Goal: Transaction & Acquisition: Purchase product/service

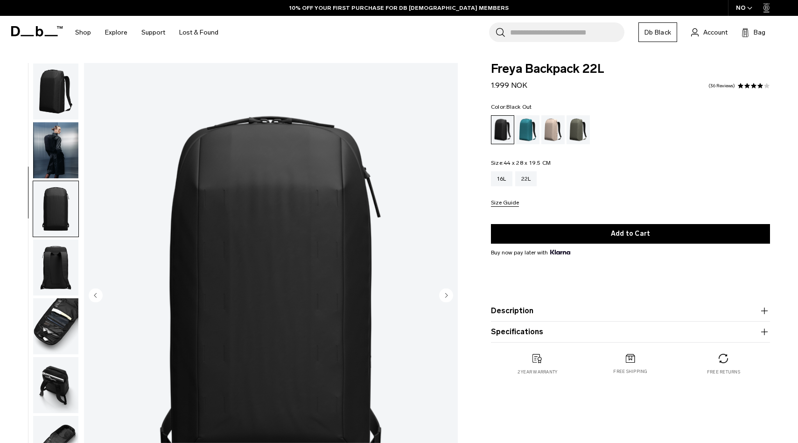
scroll to position [60, 0]
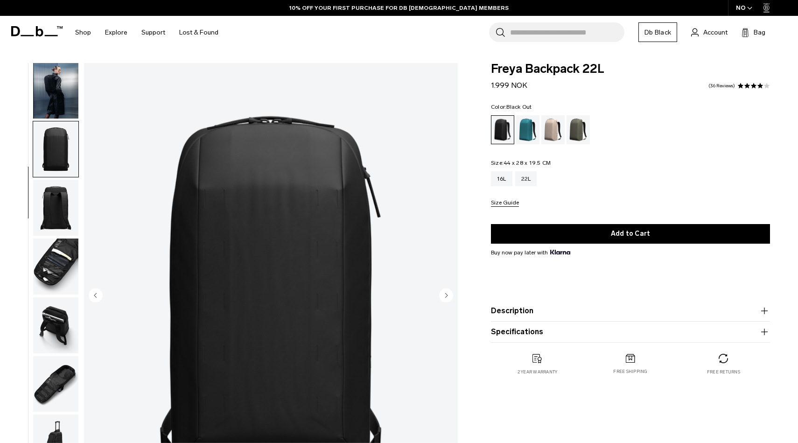
click at [61, 213] on img "button" at bounding box center [55, 208] width 45 height 56
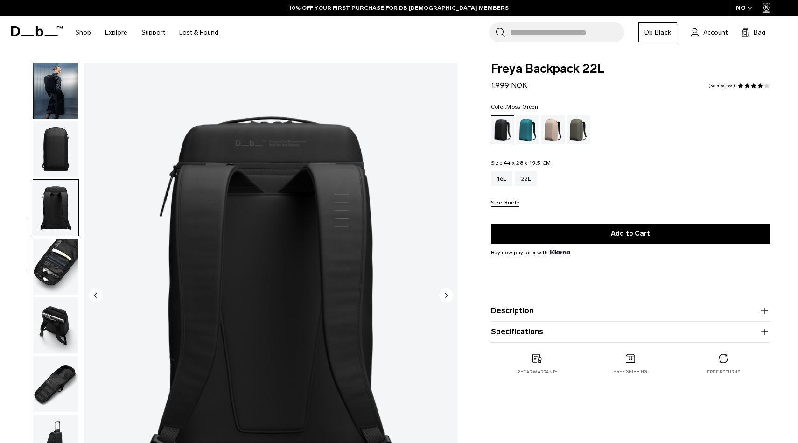
click at [575, 132] on div "Moss Green" at bounding box center [578, 129] width 24 height 29
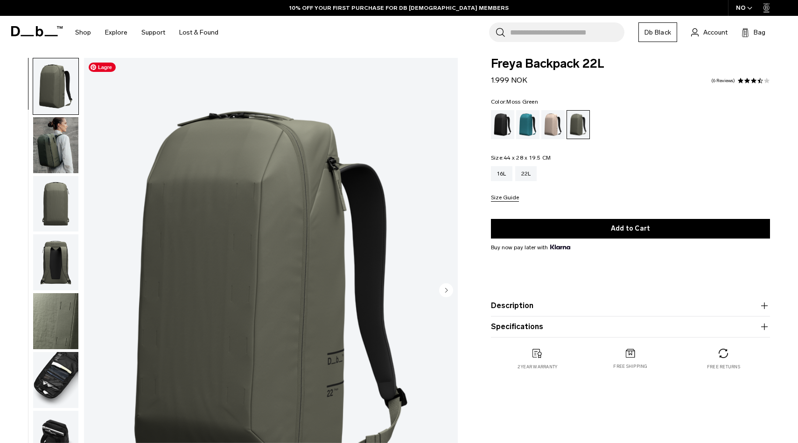
click at [61, 158] on img "button" at bounding box center [55, 145] width 45 height 56
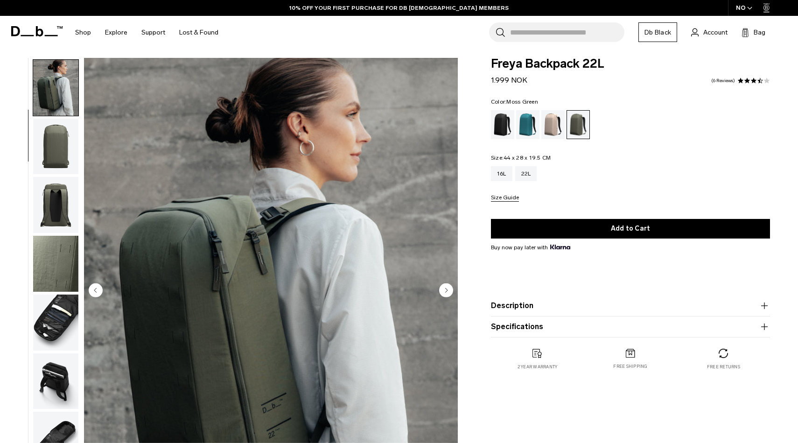
scroll to position [59, 0]
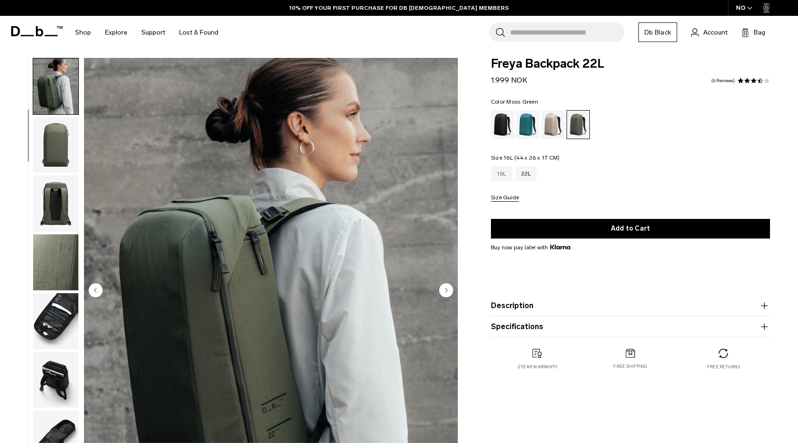
click at [498, 178] on div "16L" at bounding box center [501, 173] width 21 height 15
